Goal: Task Accomplishment & Management: Complete application form

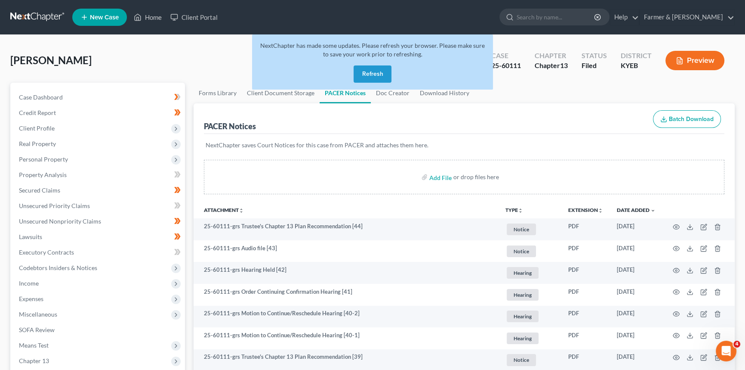
click at [370, 73] on button "Refresh" at bounding box center [373, 73] width 38 height 17
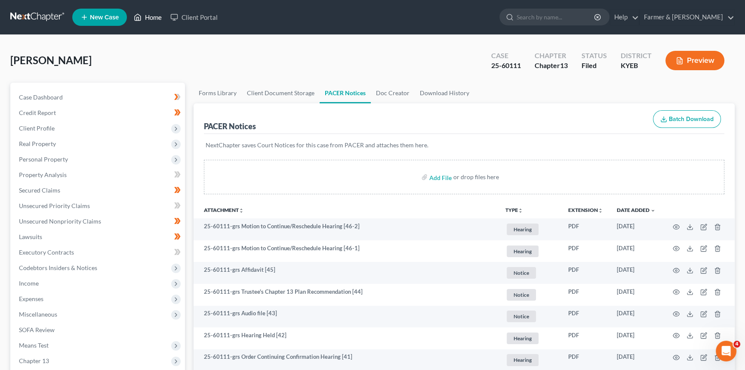
click at [156, 17] on link "Home" at bounding box center [148, 16] width 37 height 15
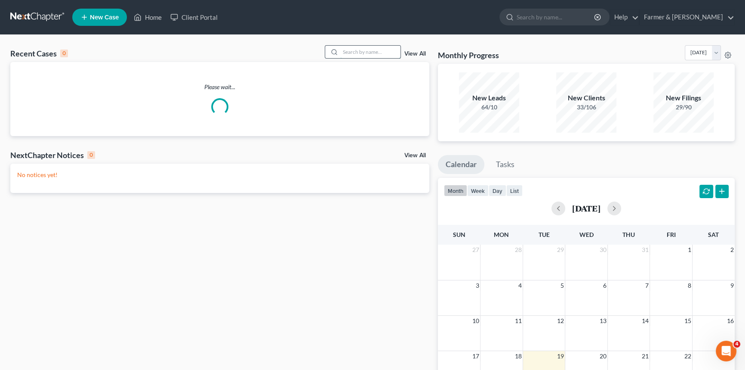
click at [381, 51] on input "search" at bounding box center [370, 52] width 60 height 12
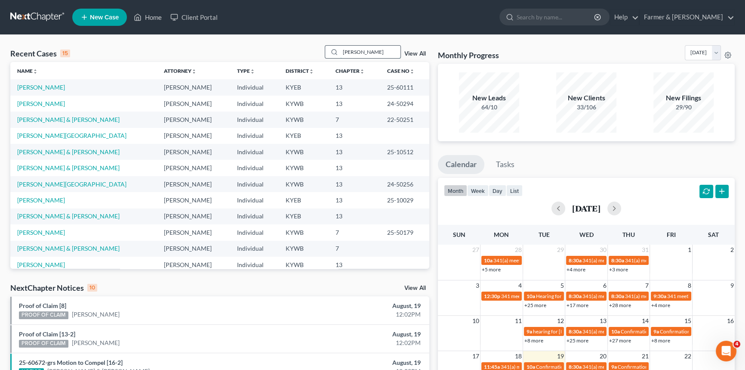
type input "[PERSON_NAME]"
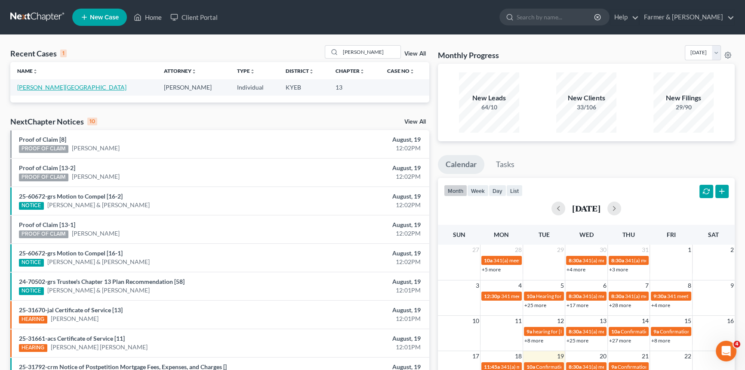
click at [44, 86] on link "[PERSON_NAME][GEOGRAPHIC_DATA]" at bounding box center [71, 86] width 109 height 7
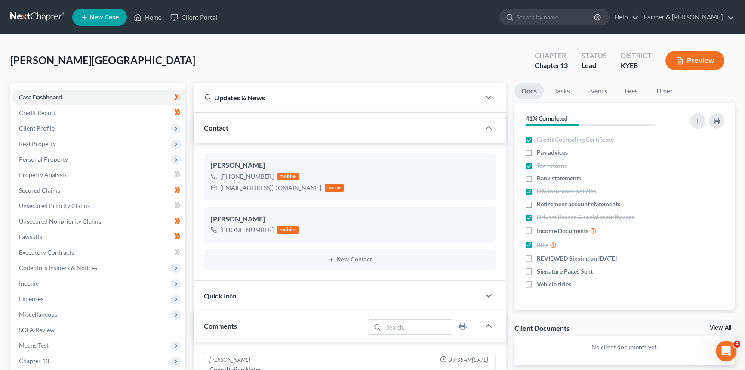
scroll to position [170, 0]
click at [53, 162] on span "Personal Property" at bounding box center [98, 158] width 173 height 15
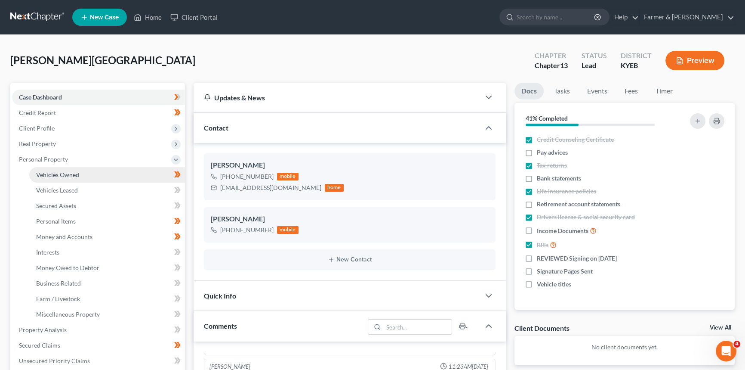
click at [55, 173] on span "Vehicles Owned" at bounding box center [57, 174] width 43 height 7
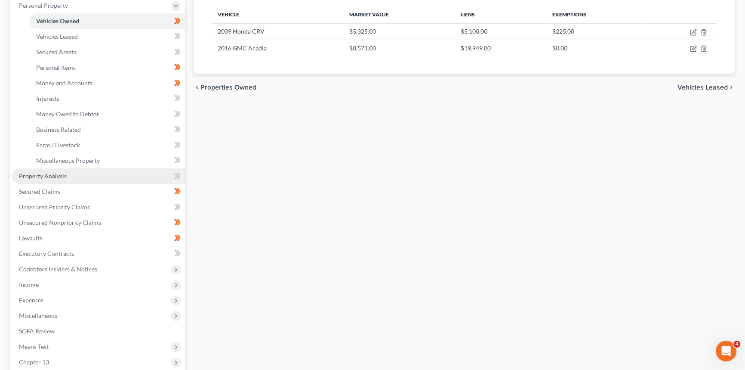
scroll to position [156, 0]
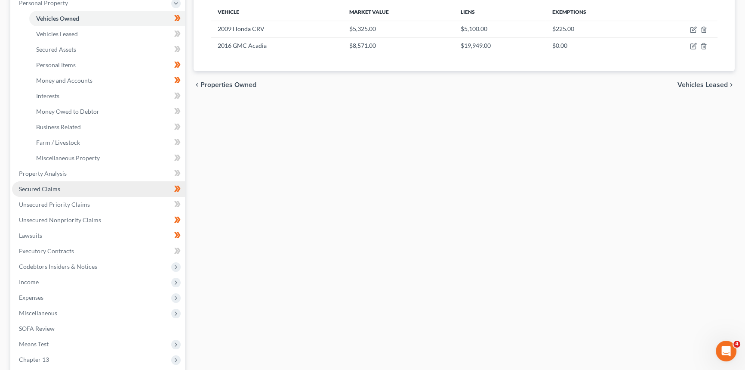
click at [36, 189] on span "Secured Claims" at bounding box center [39, 188] width 41 height 7
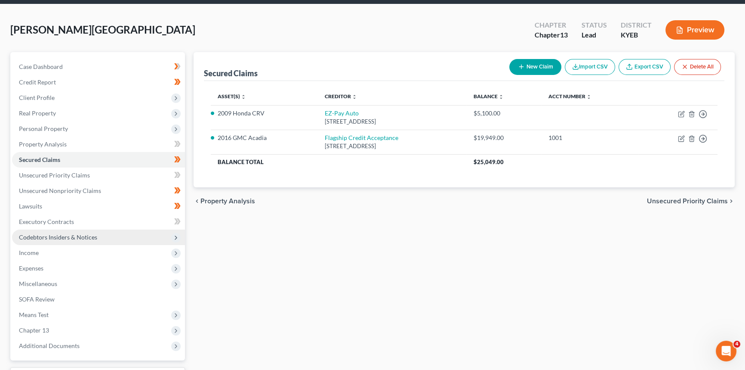
scroll to position [102, 0]
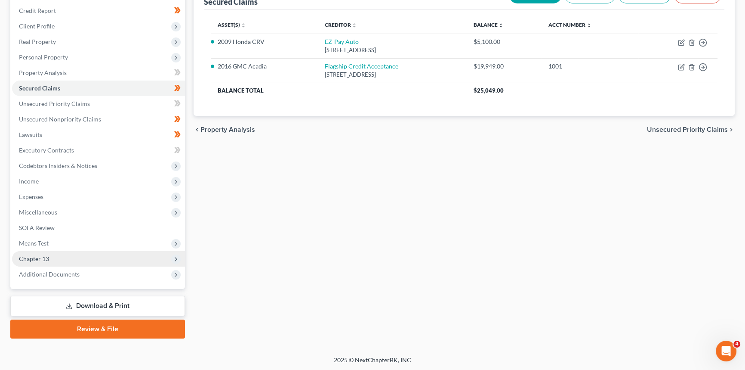
click at [48, 256] on span "Chapter 13" at bounding box center [34, 258] width 30 height 7
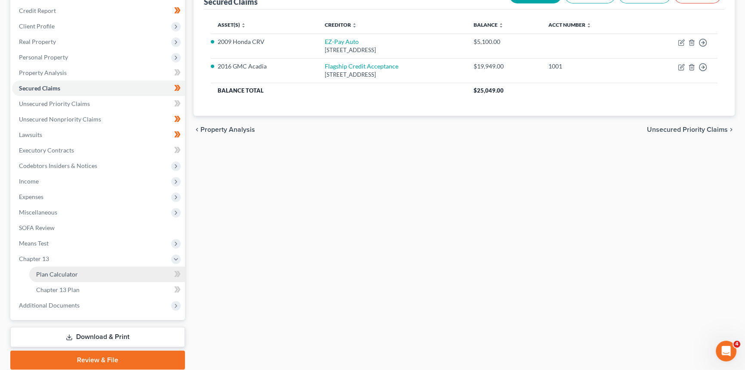
click at [60, 272] on span "Plan Calculator" at bounding box center [57, 273] width 42 height 7
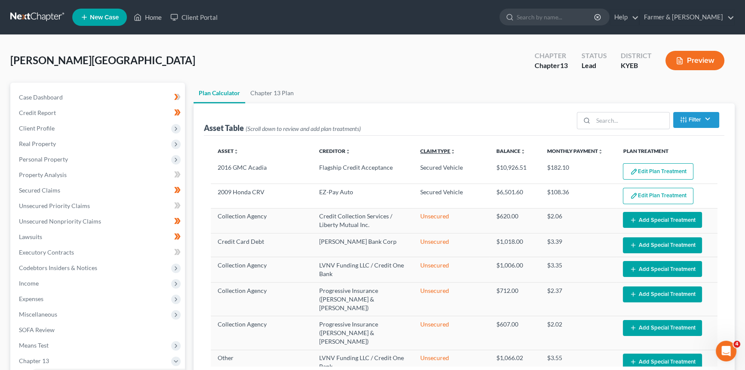
select select "59"
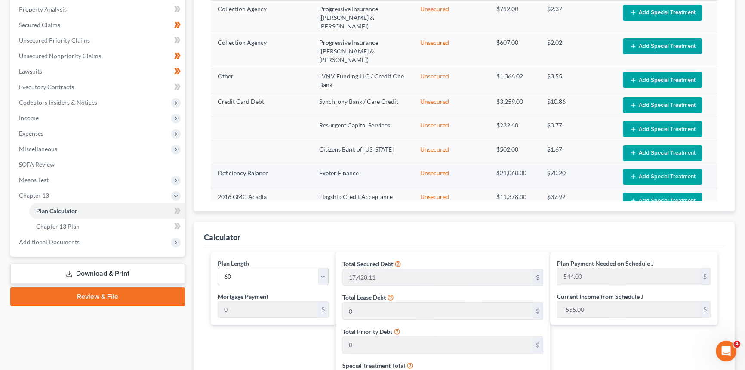
scroll to position [313, 0]
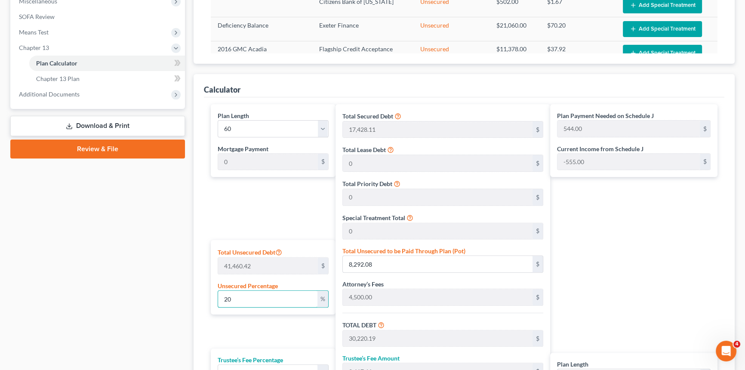
drag, startPoint x: 238, startPoint y: 299, endPoint x: 208, endPoint y: 300, distance: 29.3
click at [208, 300] on div "Plan Length 1 2 3 4 5 6 7 8 9 10 11 12 13 14 15 16 17 18 19 20 21 22 23 24 25 2…" at bounding box center [271, 278] width 129 height 349
type input "5"
type input "2,073.02"
type input "24,001.13"
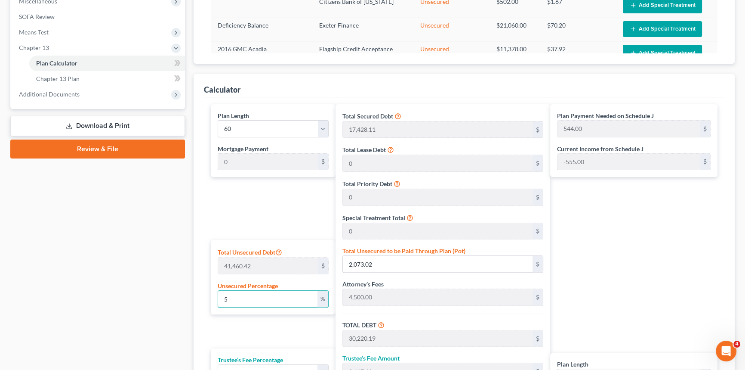
type input "1,920.09"
type input "25,921.22"
type input "432.00"
type input "5"
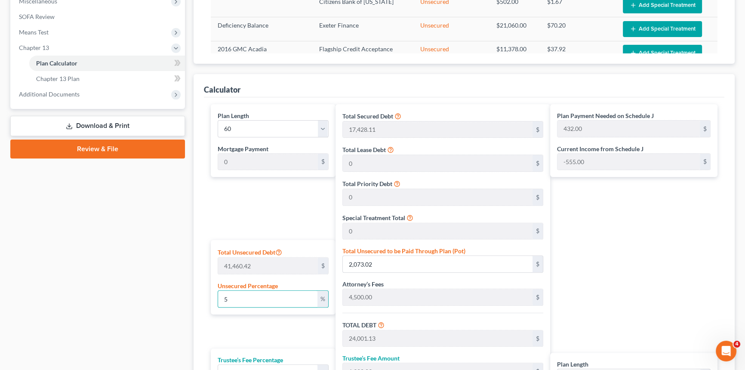
click at [284, 176] on div "Plan Length 1 2 3 4 5 6 7 8 9 10 11 12 13 14 15 16 17 18 19 20 21 22 23 24 25 2…" at bounding box center [271, 278] width 129 height 349
click at [615, 207] on div "Plan Payment Needed on Schedule J 432.00 $ Current Income from Schedule J -555.…" at bounding box center [636, 278] width 172 height 349
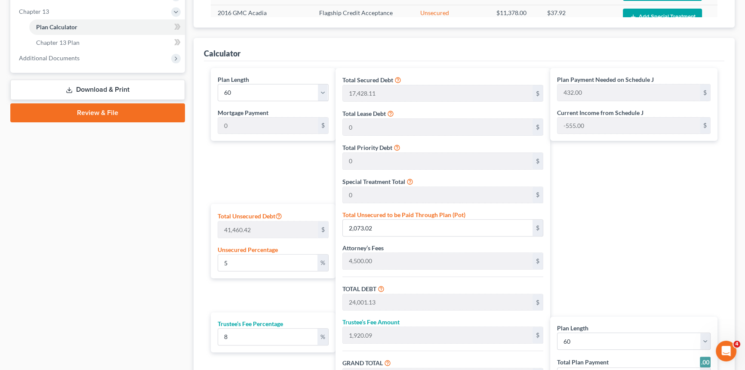
scroll to position [231, 0]
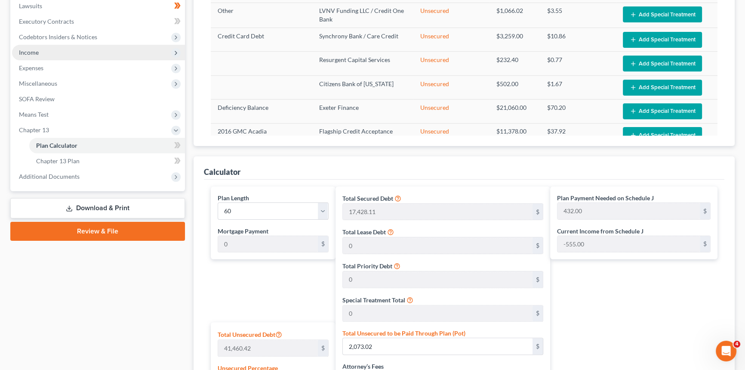
click at [47, 53] on span "Income" at bounding box center [98, 52] width 173 height 15
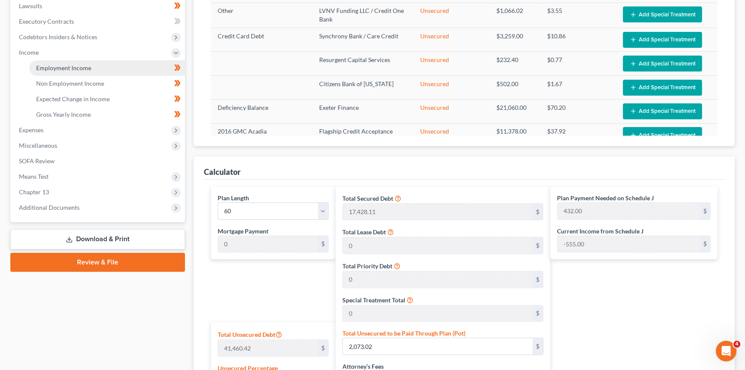
click at [55, 69] on span "Employment Income" at bounding box center [63, 67] width 55 height 7
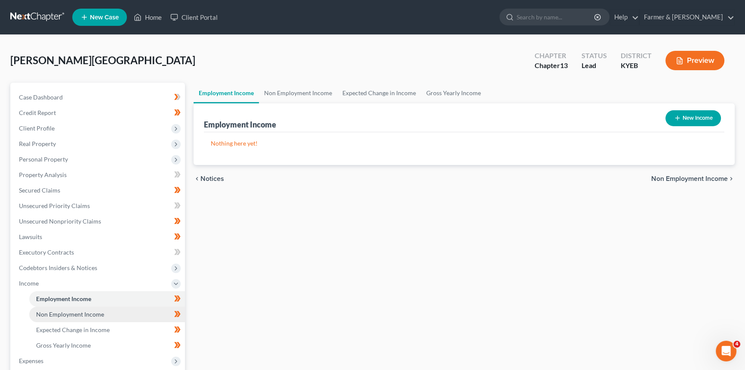
click at [61, 310] on span "Non Employment Income" at bounding box center [70, 313] width 68 height 7
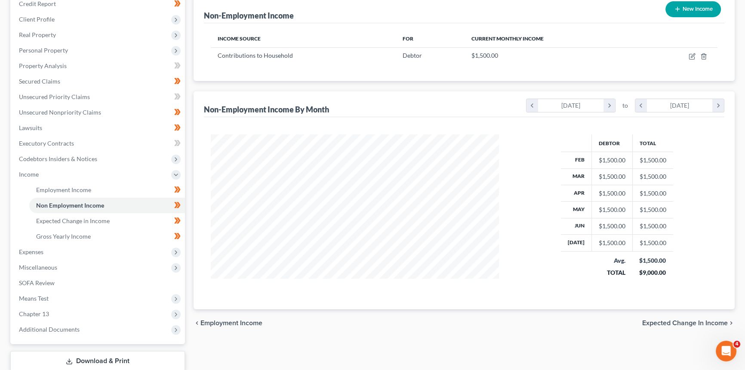
scroll to position [117, 0]
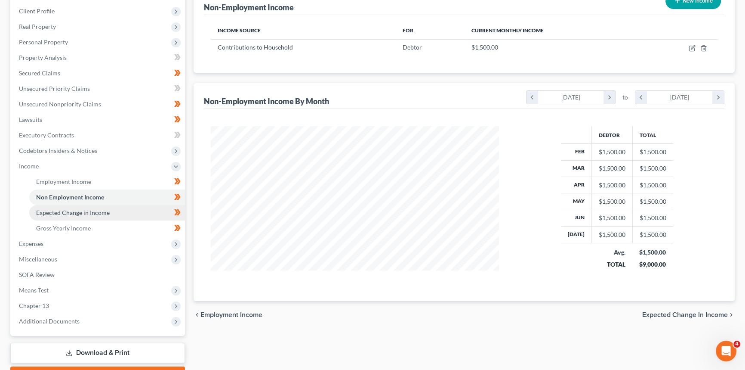
click at [86, 212] on span "Expected Change in Income" at bounding box center [73, 212] width 74 height 7
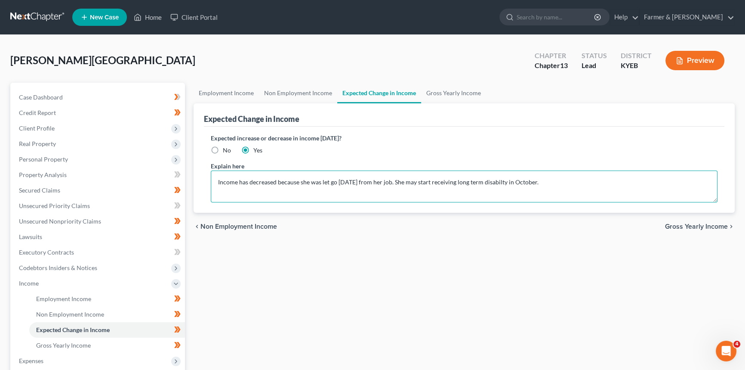
click at [551, 178] on textarea "Income has decreased because she was let go [DATE] from her job. She may start …" at bounding box center [464, 186] width 507 height 32
drag, startPoint x: 550, startPoint y: 183, endPoint x: 406, endPoint y: 182, distance: 144.6
click at [406, 182] on textarea "Income has decreased because she was let go [DATE] from her job. She may start …" at bounding box center [464, 186] width 507 height 32
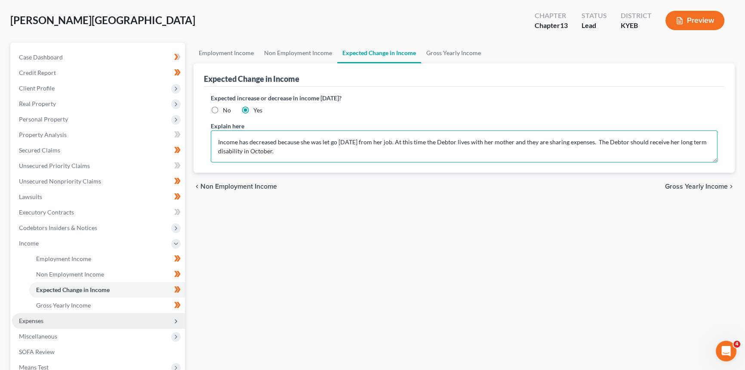
scroll to position [117, 0]
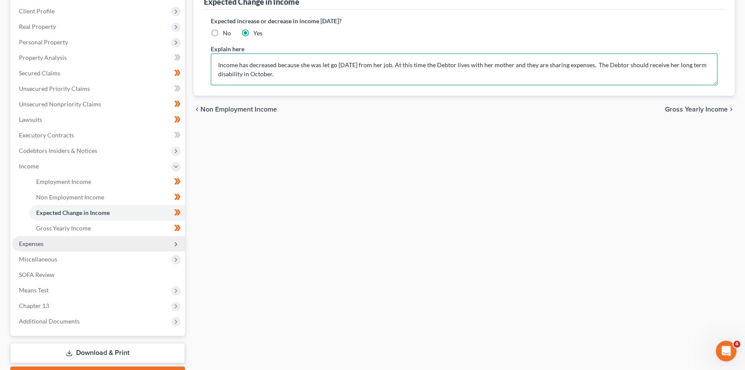
type textarea "Income has decreased because she was let go [DATE] from her job. At this time t…"
click at [45, 250] on span "Expenses" at bounding box center [98, 243] width 173 height 15
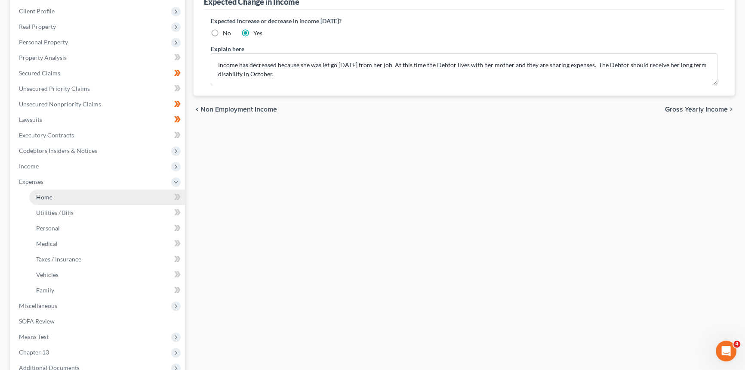
click at [46, 201] on link "Home" at bounding box center [107, 196] width 156 height 15
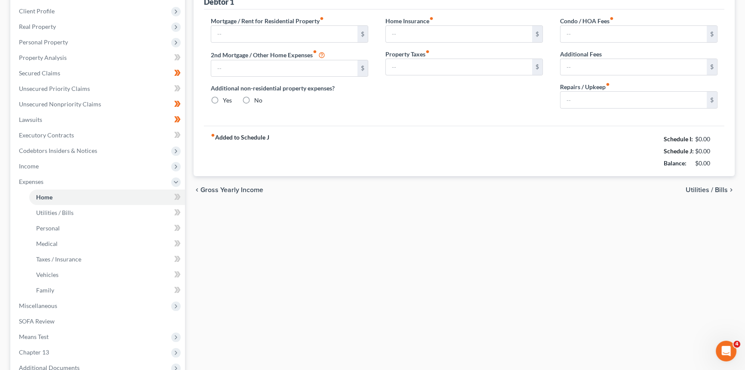
scroll to position [113, 0]
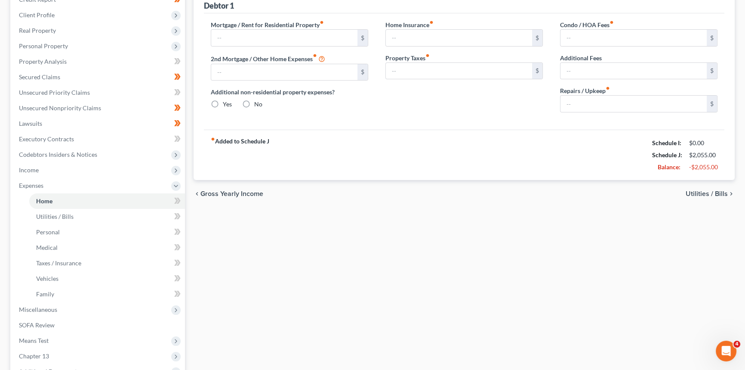
type input "0.00"
radio input "true"
type input "0.00"
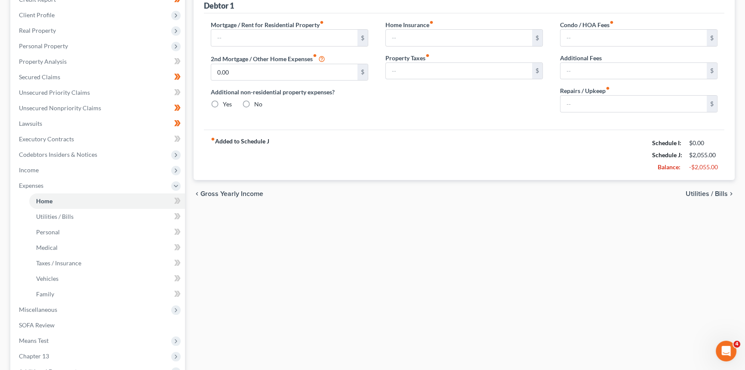
type input "0.00"
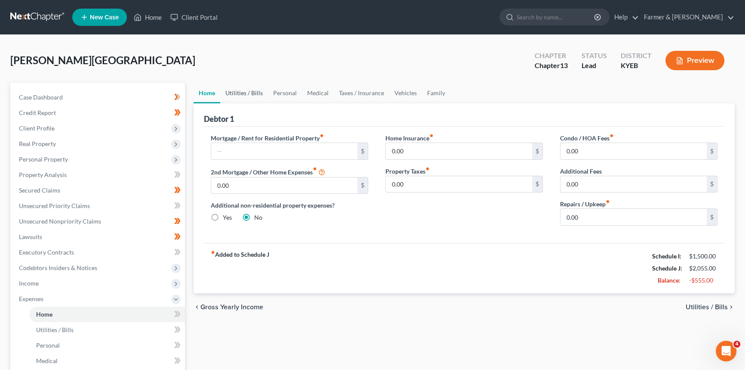
click at [250, 92] on link "Utilities / Bills" at bounding box center [244, 93] width 48 height 21
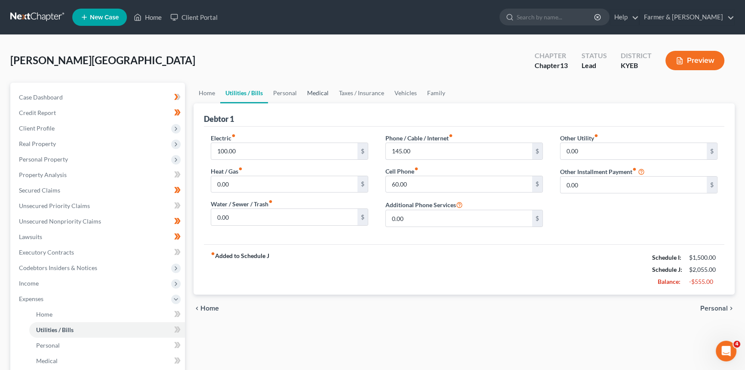
click at [302, 92] on link "Medical" at bounding box center [318, 93] width 32 height 21
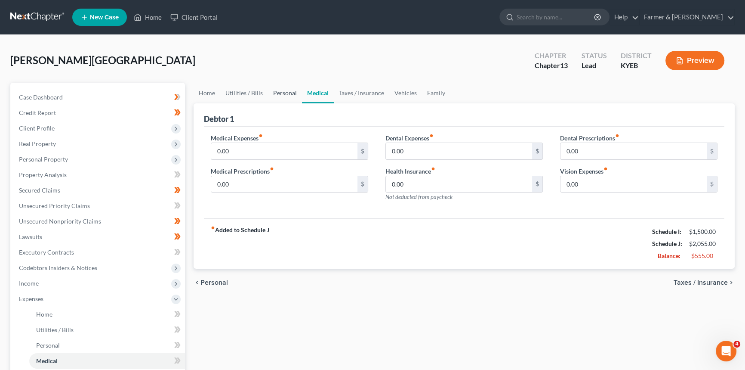
click at [281, 94] on link "Personal" at bounding box center [285, 93] width 34 height 21
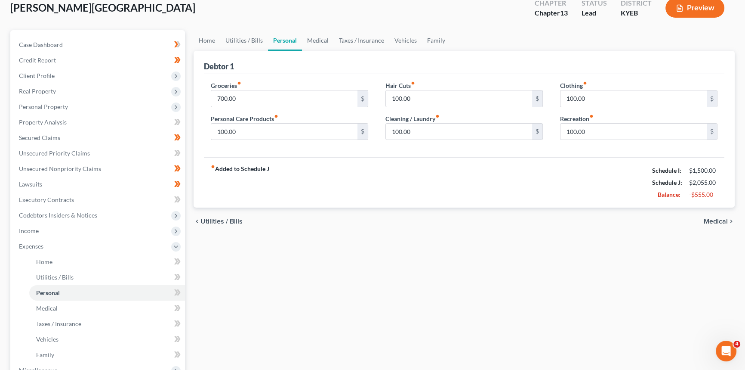
scroll to position [39, 0]
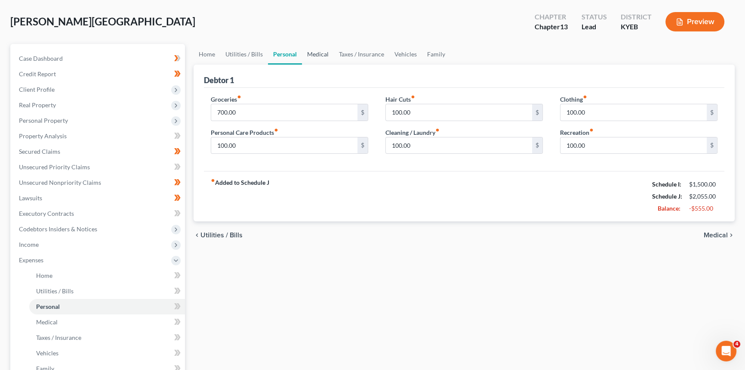
click at [318, 54] on link "Medical" at bounding box center [318, 54] width 32 height 21
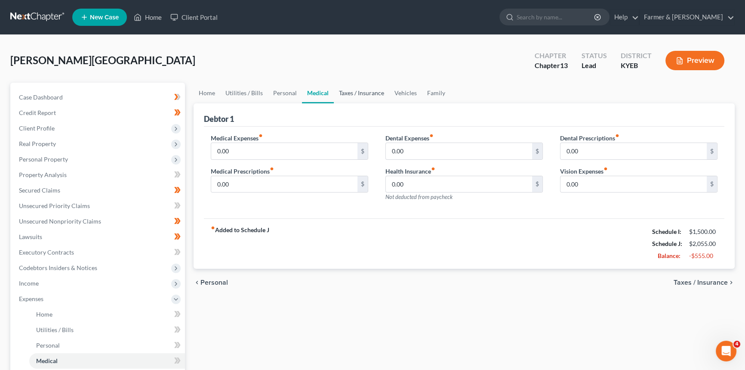
click at [358, 95] on link "Taxes / Insurance" at bounding box center [362, 93] width 56 height 21
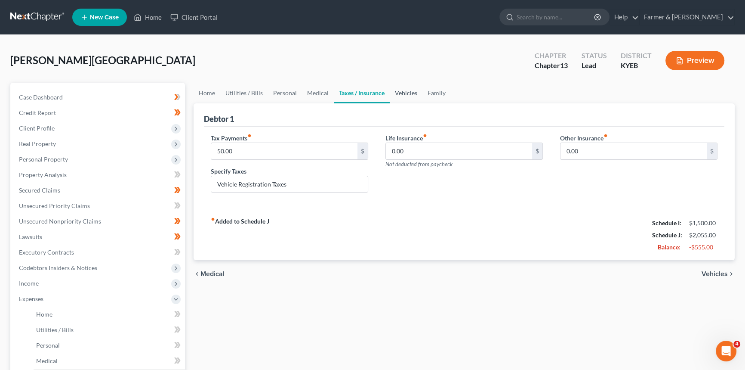
click at [403, 96] on link "Vehicles" at bounding box center [406, 93] width 33 height 21
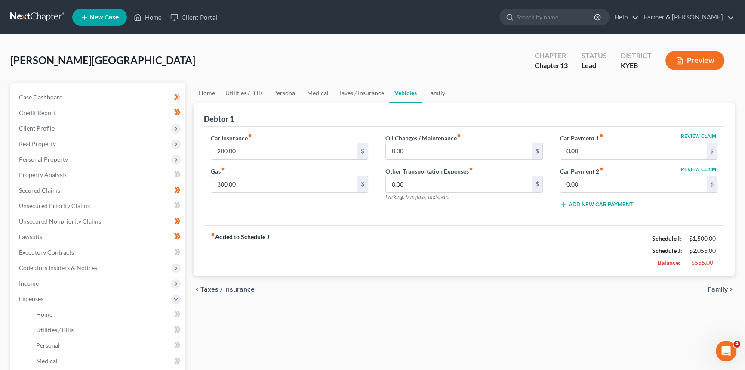
click at [428, 94] on link "Family" at bounding box center [436, 93] width 28 height 21
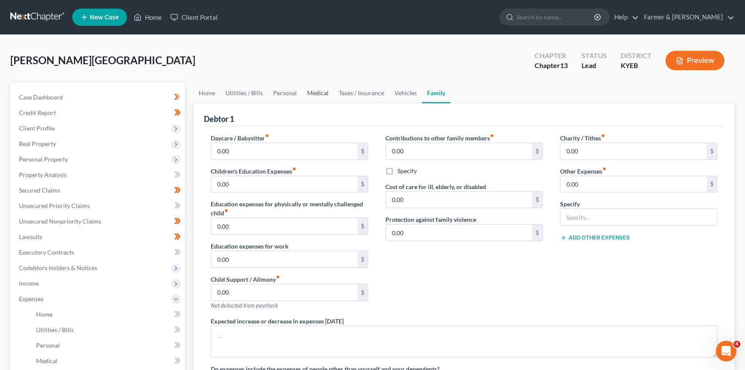
click at [312, 92] on link "Medical" at bounding box center [318, 93] width 32 height 21
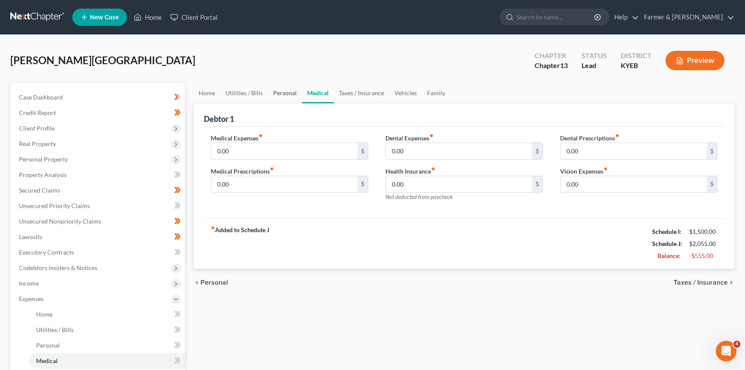
click at [275, 91] on link "Personal" at bounding box center [285, 93] width 34 height 21
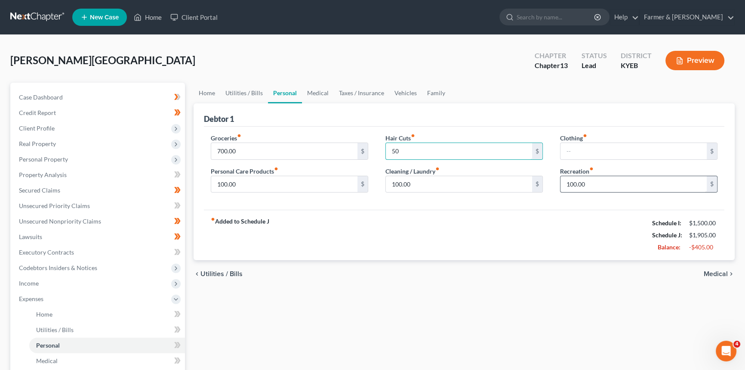
type input "50"
click at [597, 176] on input "100.00" at bounding box center [634, 184] width 146 height 16
type input "50"
click at [447, 181] on input "100.00" at bounding box center [459, 184] width 146 height 16
type input "50"
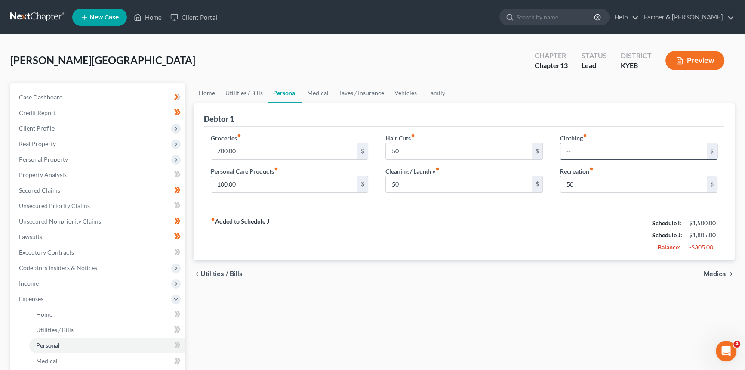
click at [602, 151] on input "text" at bounding box center [634, 151] width 146 height 16
type input "50"
click at [287, 188] on input "100.00" at bounding box center [284, 184] width 146 height 16
type input "50"
click at [310, 153] on input "700.00" at bounding box center [284, 151] width 146 height 16
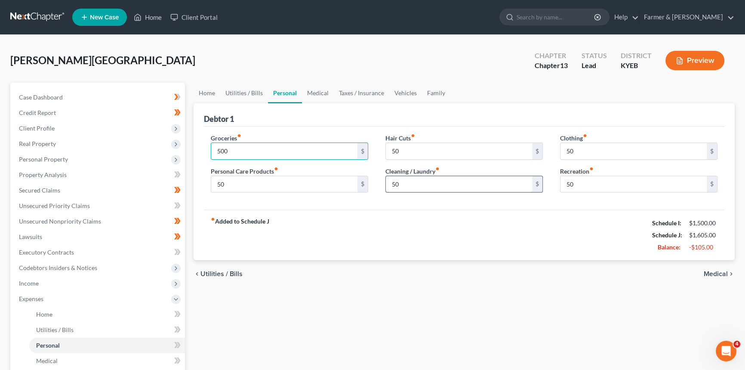
type input "500"
click at [487, 182] on input "50" at bounding box center [459, 184] width 146 height 16
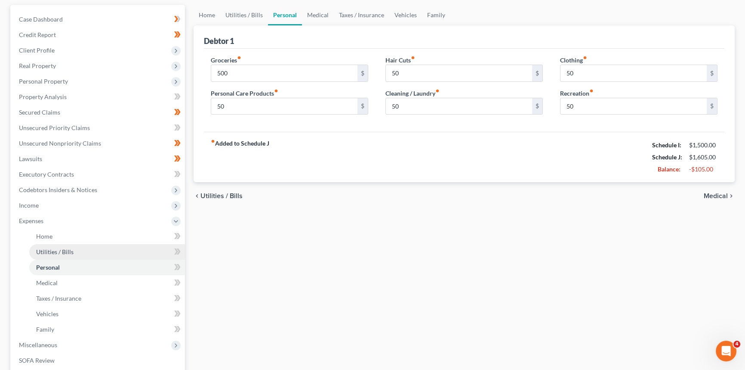
click at [57, 256] on link "Utilities / Bills" at bounding box center [107, 251] width 156 height 15
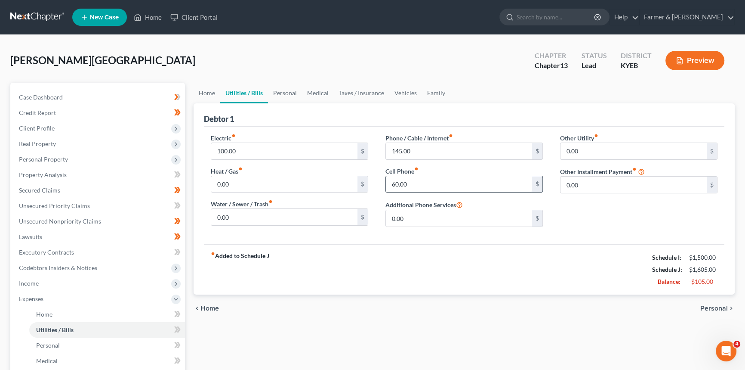
click at [414, 184] on input "60.00" at bounding box center [459, 184] width 146 height 16
click at [415, 148] on input "145.00" at bounding box center [459, 151] width 146 height 16
type input "100"
click at [415, 184] on input "60.00" at bounding box center [459, 184] width 146 height 16
type input "30"
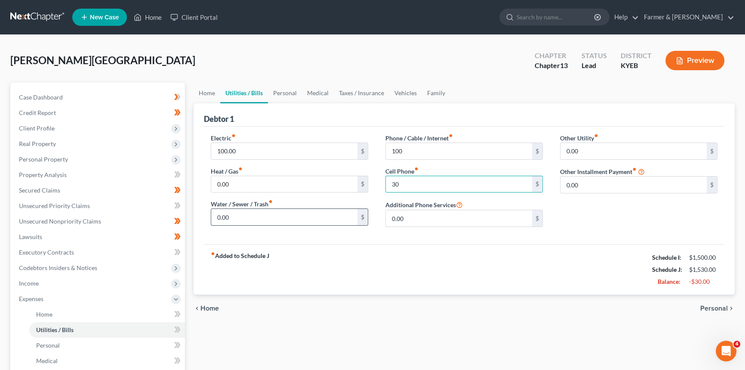
click at [309, 220] on input "0.00" at bounding box center [284, 217] width 146 height 16
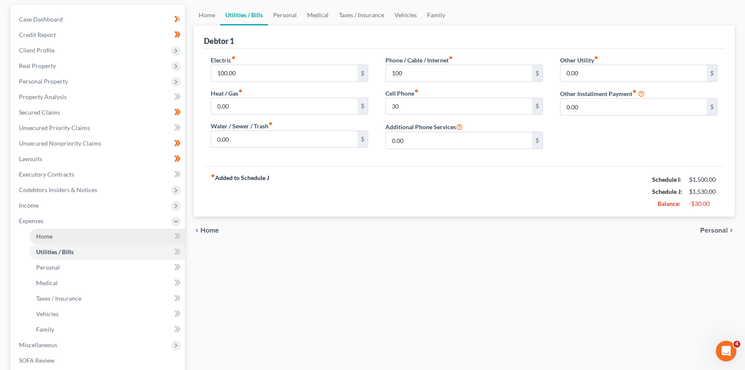
click at [57, 236] on link "Home" at bounding box center [107, 235] width 156 height 15
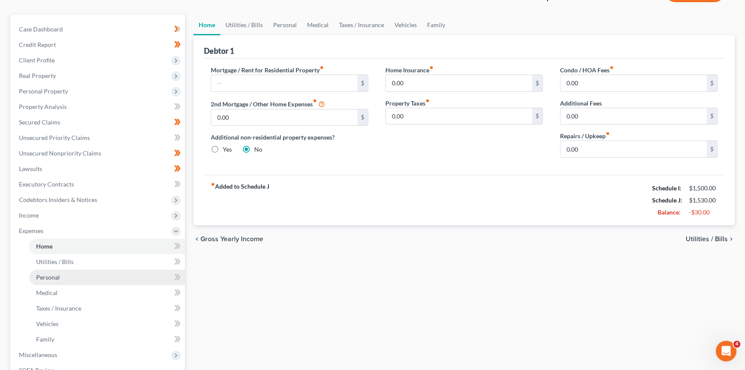
scroll to position [78, 0]
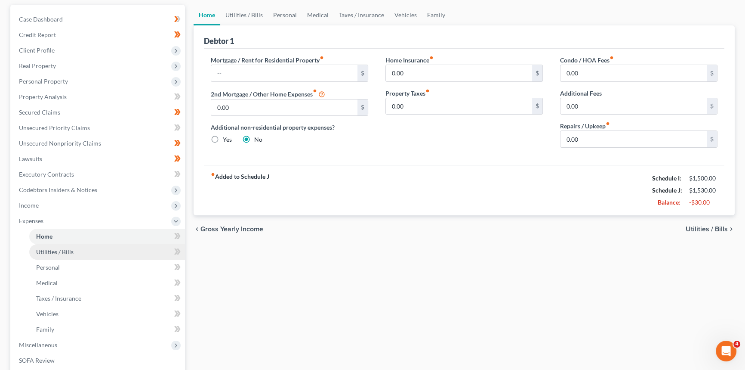
click at [60, 251] on span "Utilities / Bills" at bounding box center [54, 251] width 37 height 7
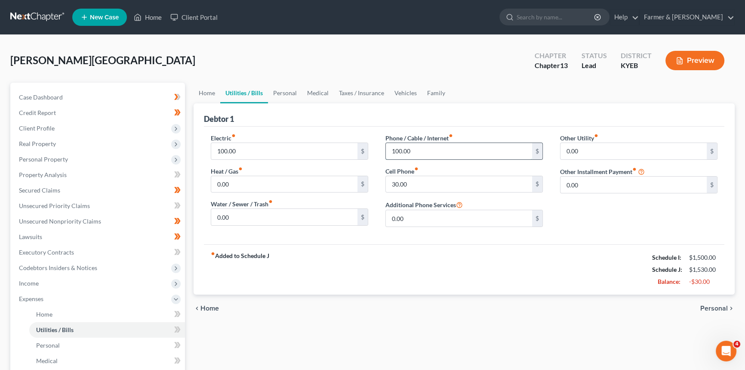
click at [414, 151] on input "100.00" at bounding box center [459, 151] width 146 height 16
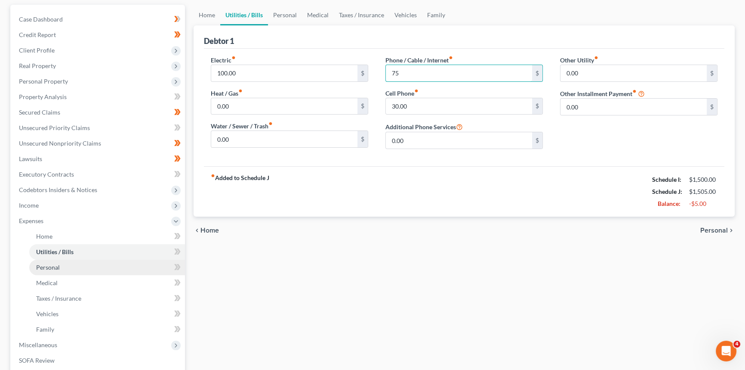
type input "75"
click at [58, 264] on span "Personal" at bounding box center [48, 266] width 24 height 7
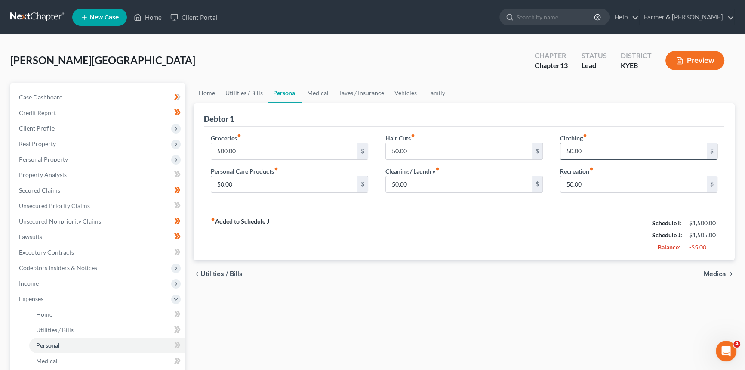
click at [583, 149] on input "50.00" at bounding box center [634, 151] width 146 height 16
type input "25"
click at [244, 186] on input "50.00" at bounding box center [284, 184] width 146 height 16
type input "25"
click at [436, 184] on input "50.00" at bounding box center [459, 184] width 146 height 16
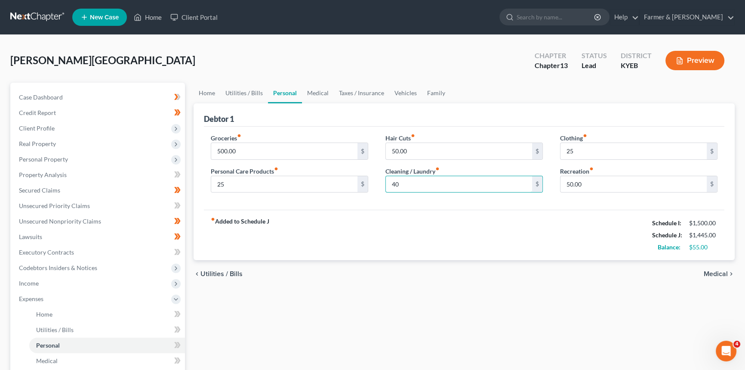
type input "40"
click at [395, 207] on div "Groceries fiber_manual_record 500.00 $ Personal Care Products fiber_manual_reco…" at bounding box center [464, 168] width 521 height 83
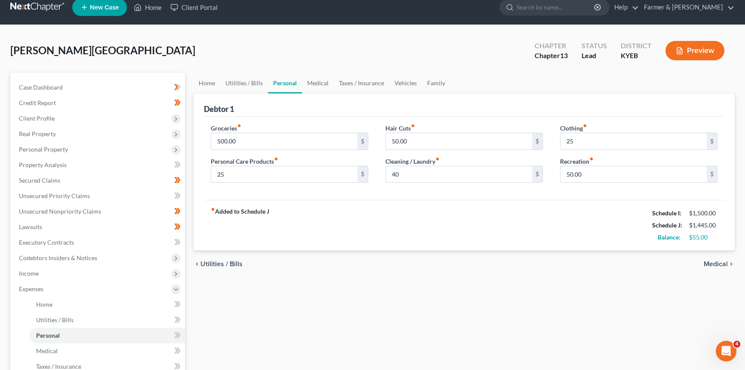
scroll to position [117, 0]
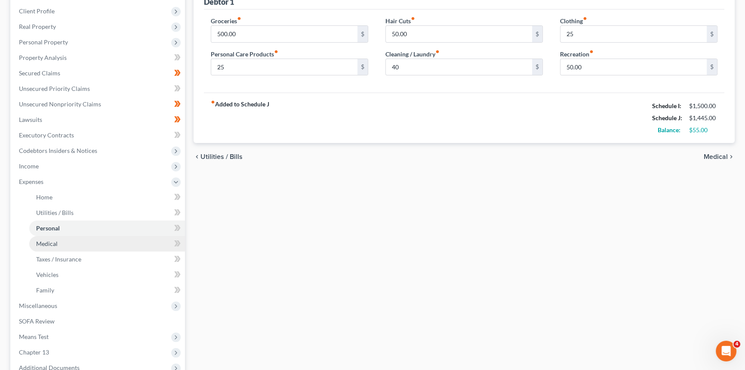
click at [69, 241] on link "Medical" at bounding box center [107, 243] width 156 height 15
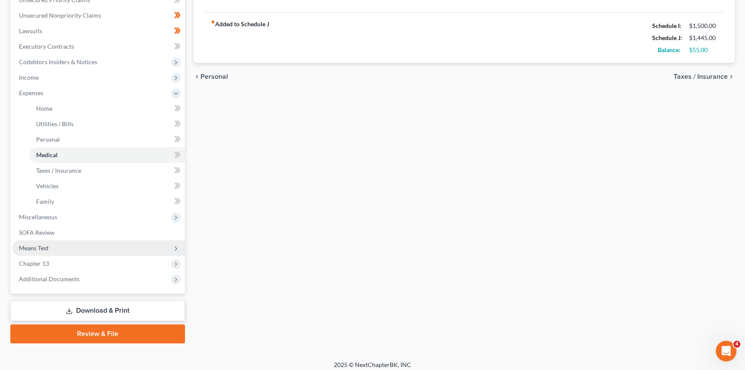
scroll to position [211, 0]
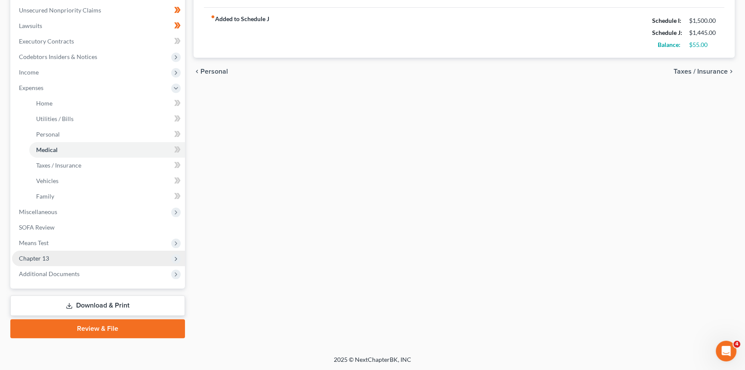
click at [43, 257] on span "Chapter 13" at bounding box center [34, 257] width 30 height 7
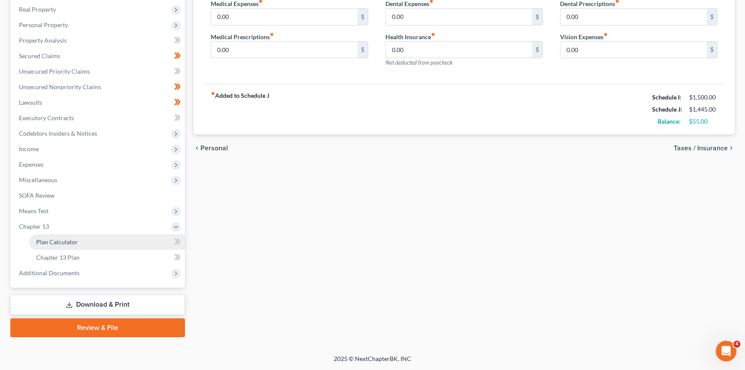
scroll to position [133, 0]
click at [77, 241] on link "Plan Calculator" at bounding box center [107, 242] width 156 height 15
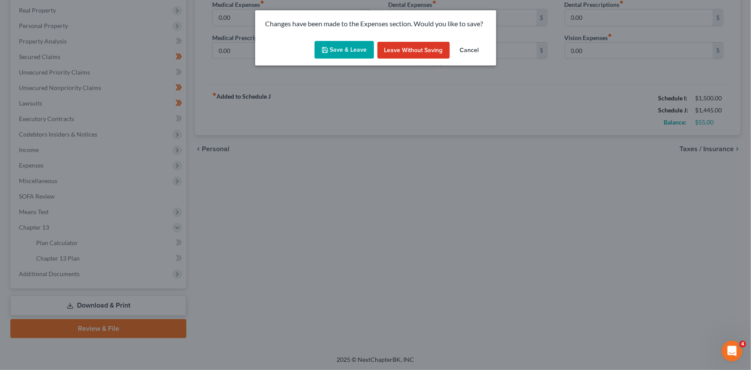
click at [340, 50] on button "Save & Leave" at bounding box center [344, 50] width 59 height 18
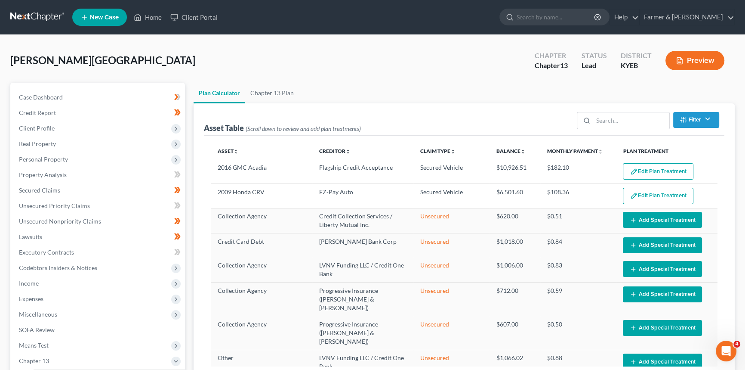
select select "59"
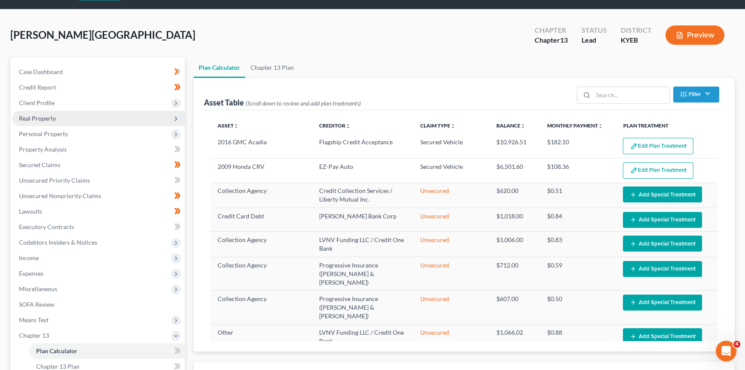
scroll to position [39, 0]
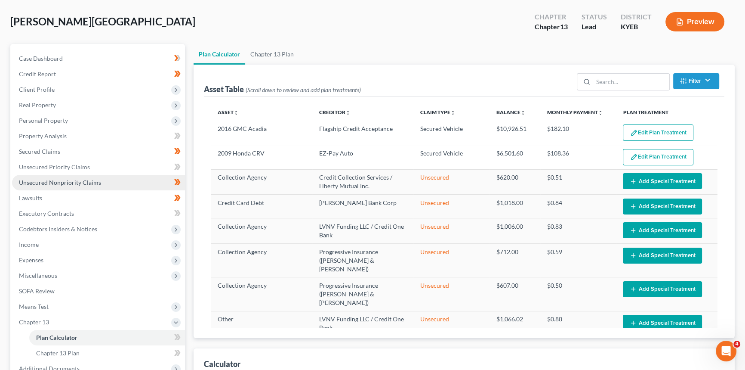
click at [65, 179] on span "Unsecured Nonpriority Claims" at bounding box center [60, 182] width 82 height 7
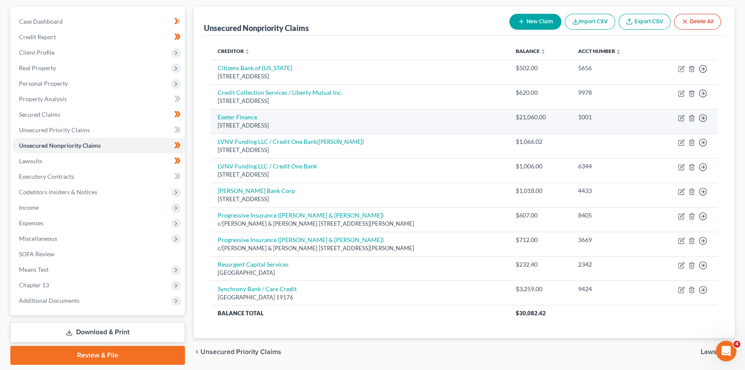
scroll to position [78, 0]
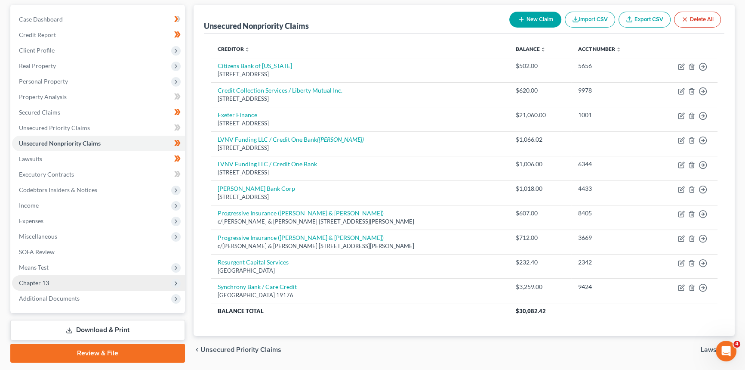
click at [34, 279] on span "Chapter 13" at bounding box center [34, 282] width 30 height 7
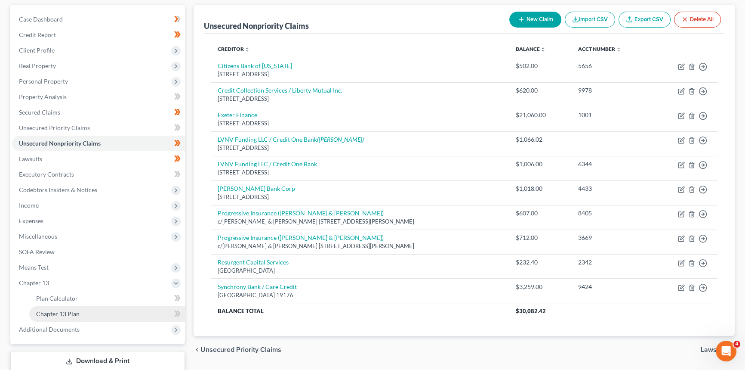
click at [50, 312] on span "Chapter 13 Plan" at bounding box center [57, 313] width 43 height 7
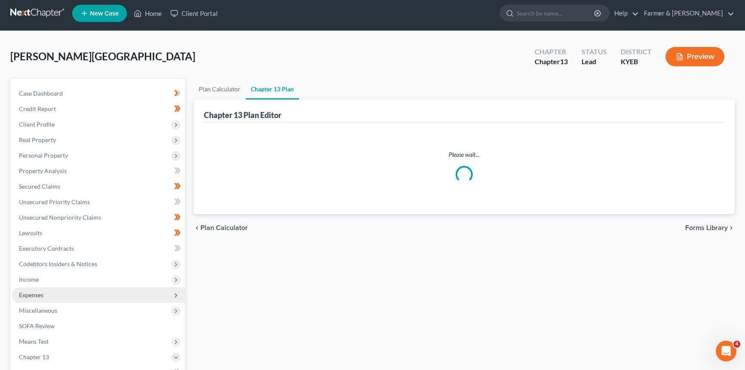
scroll to position [133, 0]
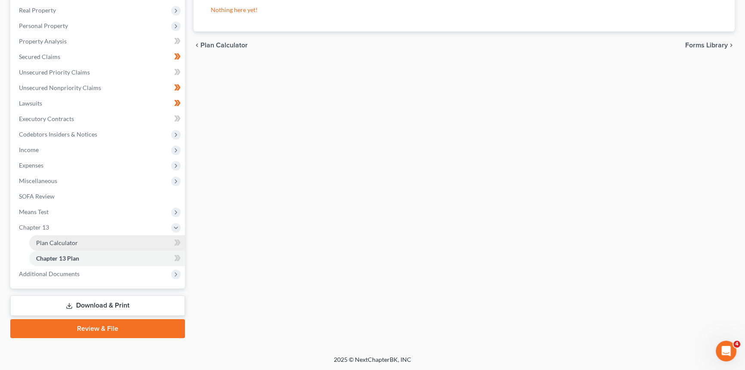
click at [66, 241] on span "Plan Calculator" at bounding box center [57, 242] width 42 height 7
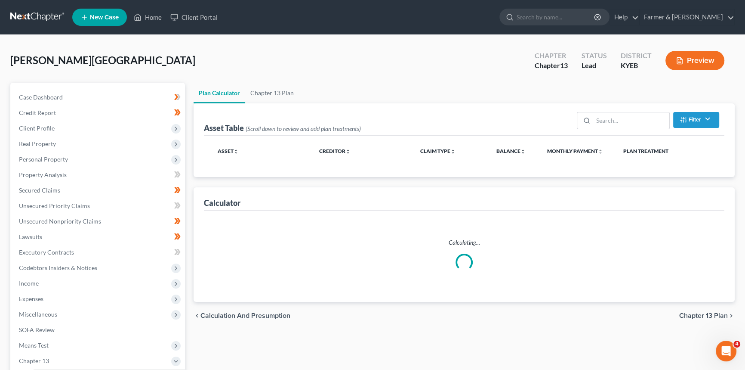
scroll to position [133, 0]
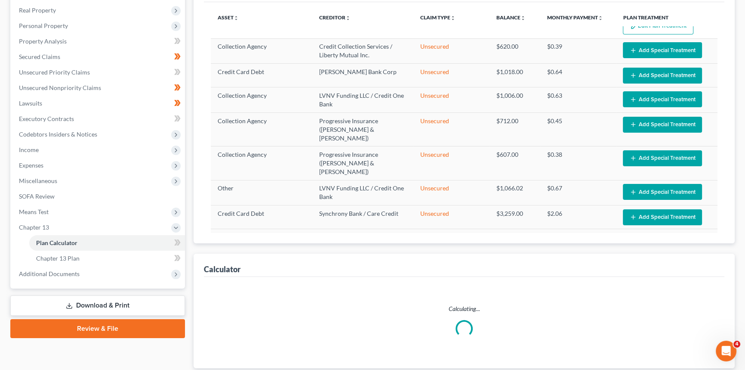
select select "59"
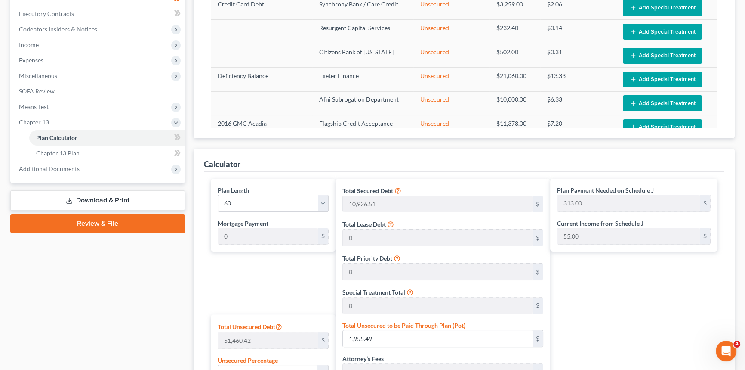
scroll to position [426, 0]
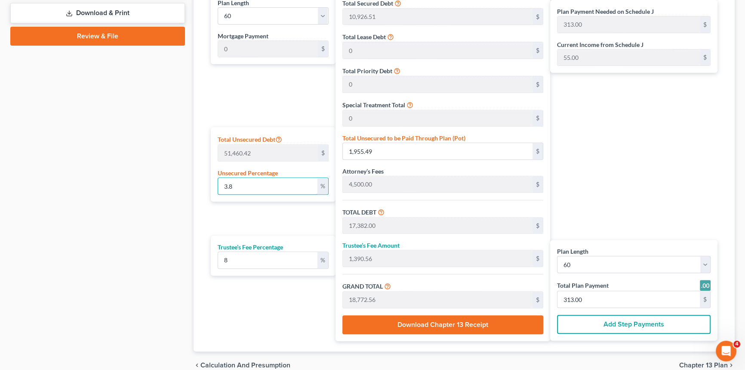
drag, startPoint x: 235, startPoint y: 185, endPoint x: 202, endPoint y: 183, distance: 32.8
click at [202, 183] on div "Calculator Plan Length 1 2 3 4 5 6 7 8 9 10 11 12 13 14 15 16 17 18 19 20 21 22…" at bounding box center [464, 156] width 541 height 390
type input "1"
type input "514.60"
type input "15,941.11"
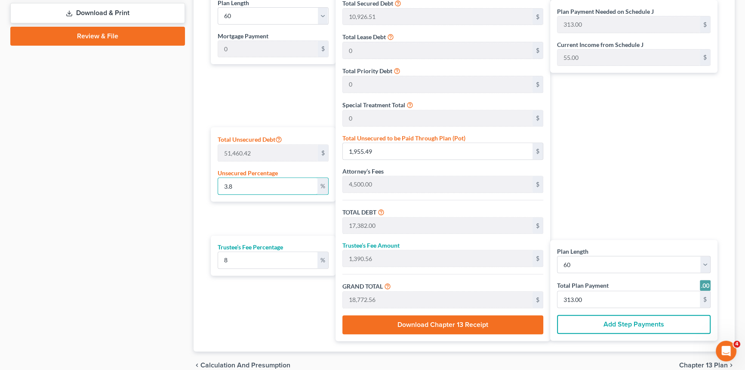
type input "1,275.28"
type input "17,216.40"
type input "287.00"
click at [262, 217] on div "Plan Length 1 2 3 4 5 6 7 8 9 10 11 12 13 14 15 16 17 18 19 20 21 22 23 24 25 2…" at bounding box center [271, 165] width 129 height 349
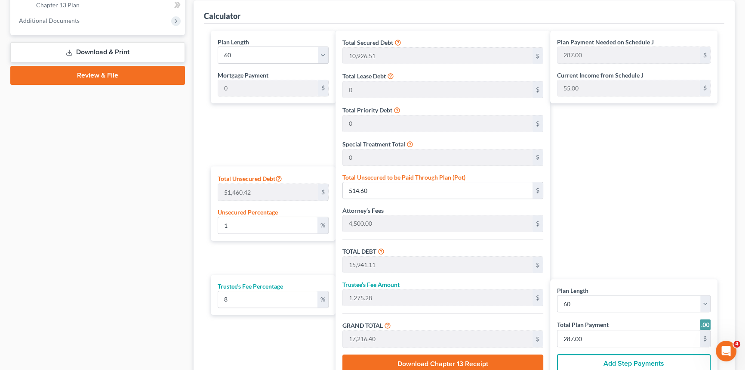
scroll to position [347, 0]
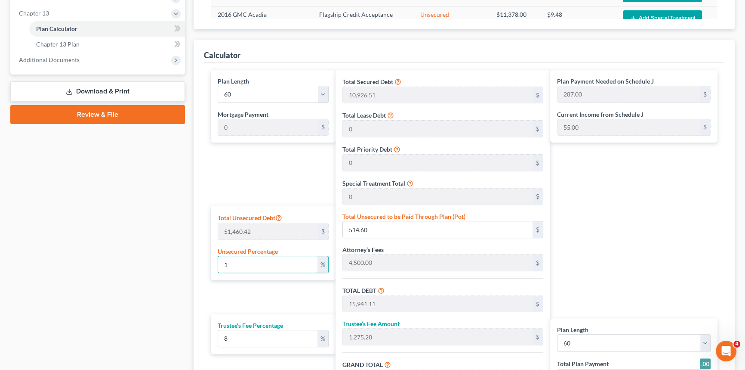
drag, startPoint x: 228, startPoint y: 263, endPoint x: 209, endPoint y: 261, distance: 19.5
click at [209, 261] on div "Plan Length 1 2 3 4 5 6 7 8 9 10 11 12 13 14 15 16 17 18 19 20 21 22 23 24 25 2…" at bounding box center [271, 244] width 129 height 349
type input "2"
type input "1,029.20"
type input "16,455.71"
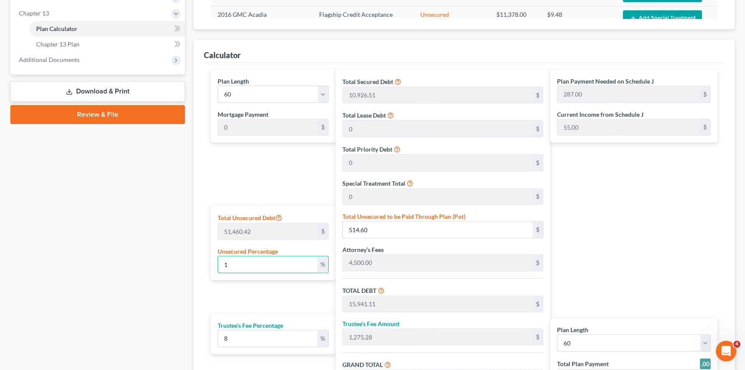
type input "1,316.45"
type input "17,772.17"
type input "296.00"
type input "2"
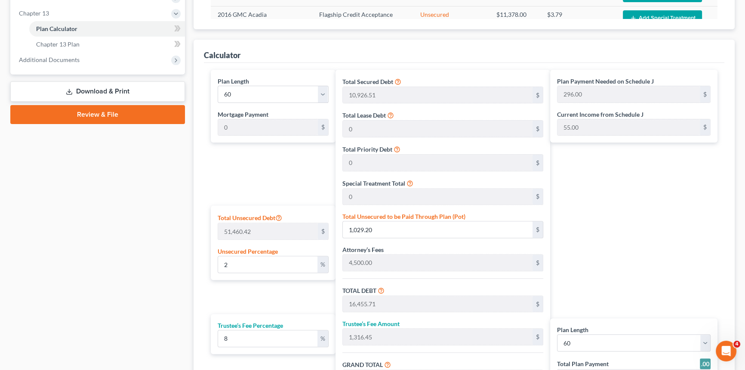
click at [239, 296] on div "Plan Length 1 2 3 4 5 6 7 8 9 10 11 12 13 14 15 16 17 18 19 20 21 22 23 24 25 2…" at bounding box center [271, 244] width 129 height 349
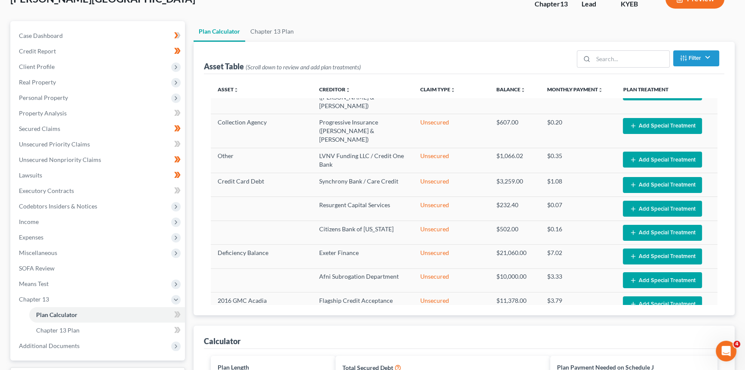
scroll to position [0, 0]
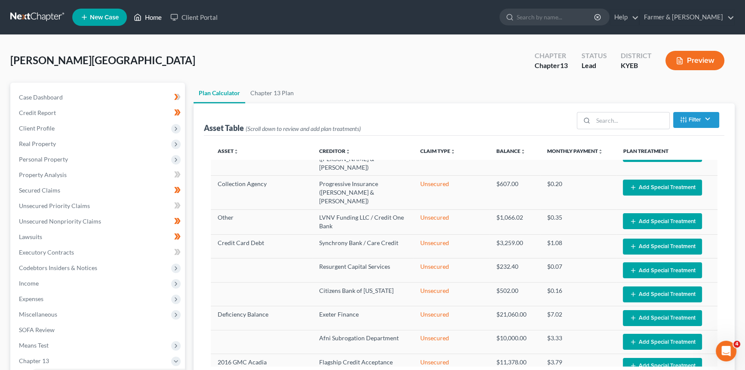
drag, startPoint x: 152, startPoint y: 19, endPoint x: 426, endPoint y: 30, distance: 273.9
click at [152, 19] on link "Home" at bounding box center [148, 16] width 37 height 15
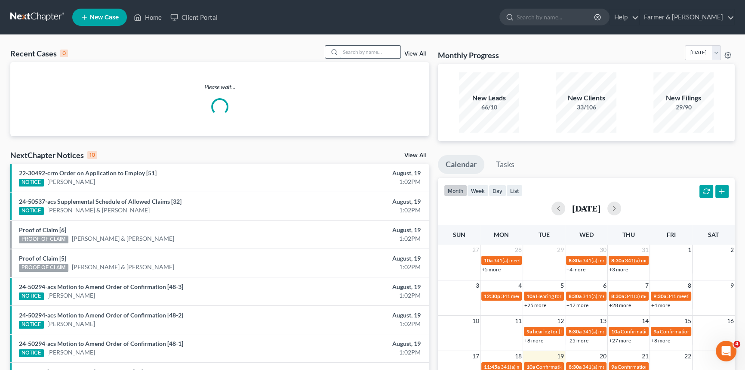
click at [364, 52] on input "search" at bounding box center [370, 52] width 60 height 12
type input "[PERSON_NAME]"
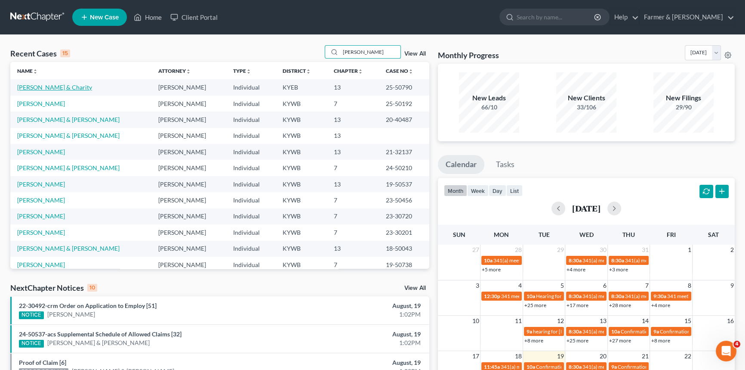
click at [61, 90] on link "[PERSON_NAME] & Charity" at bounding box center [54, 86] width 75 height 7
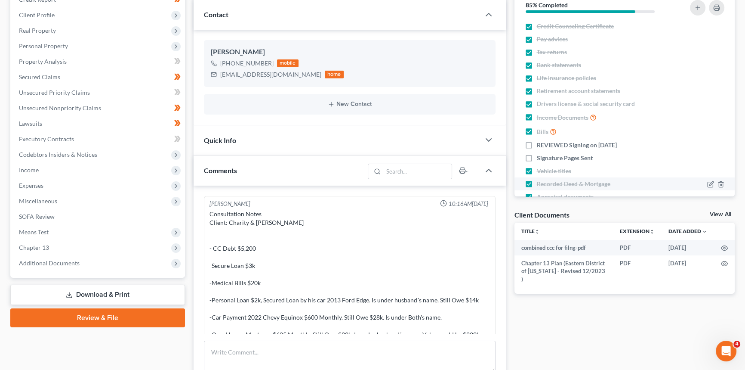
scroll to position [117, 0]
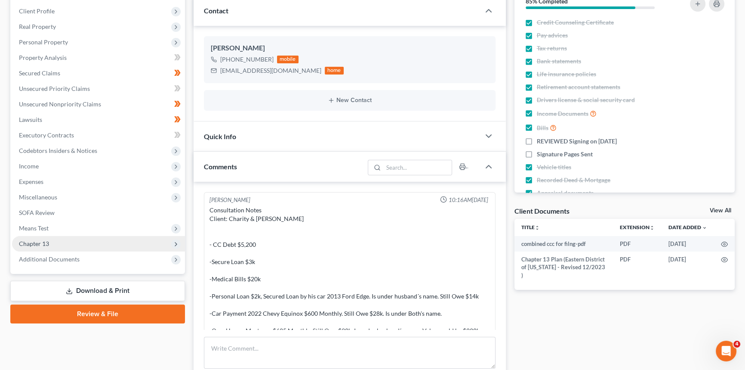
click at [41, 243] on span "Chapter 13" at bounding box center [34, 243] width 30 height 7
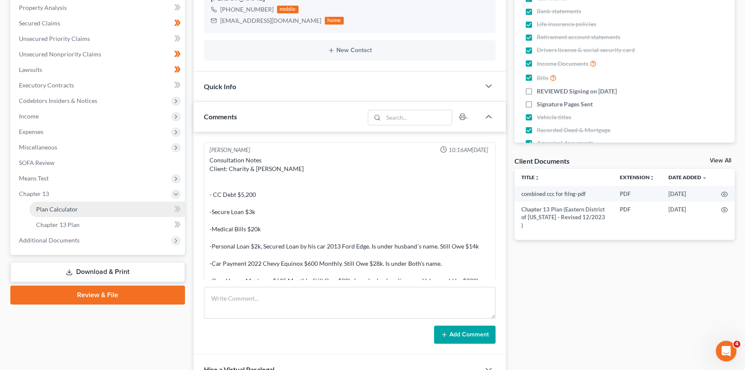
scroll to position [235, 0]
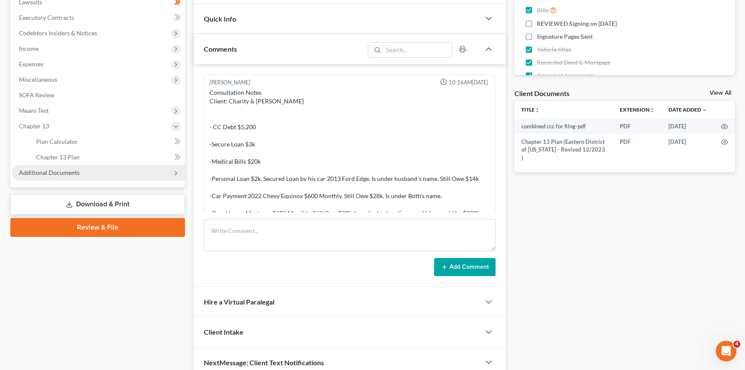
click at [56, 172] on span "Additional Documents" at bounding box center [49, 172] width 61 height 7
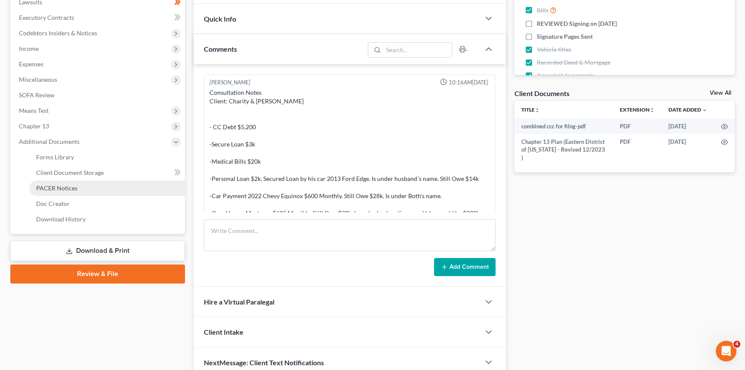
click at [70, 186] on span "PACER Notices" at bounding box center [56, 187] width 41 height 7
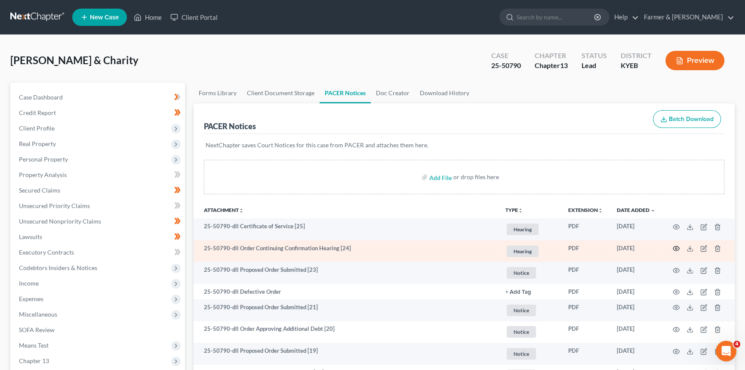
click at [678, 248] on icon "button" at bounding box center [676, 248] width 7 height 7
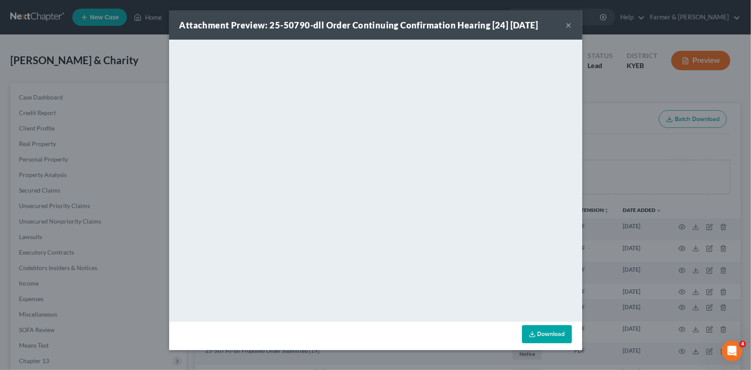
click at [570, 24] on button "×" at bounding box center [569, 25] width 6 height 10
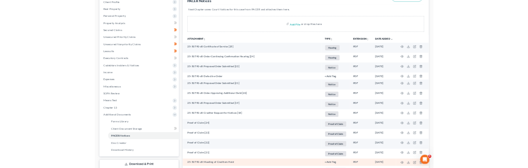
scroll to position [110, 0]
